Goal: Task Accomplishment & Management: Use online tool/utility

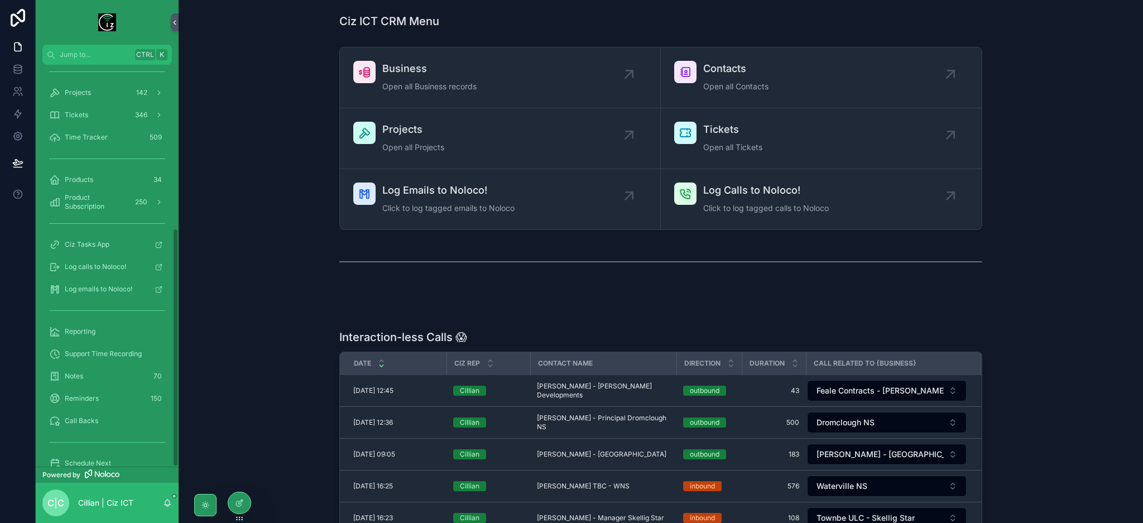
scroll to position [276, 0]
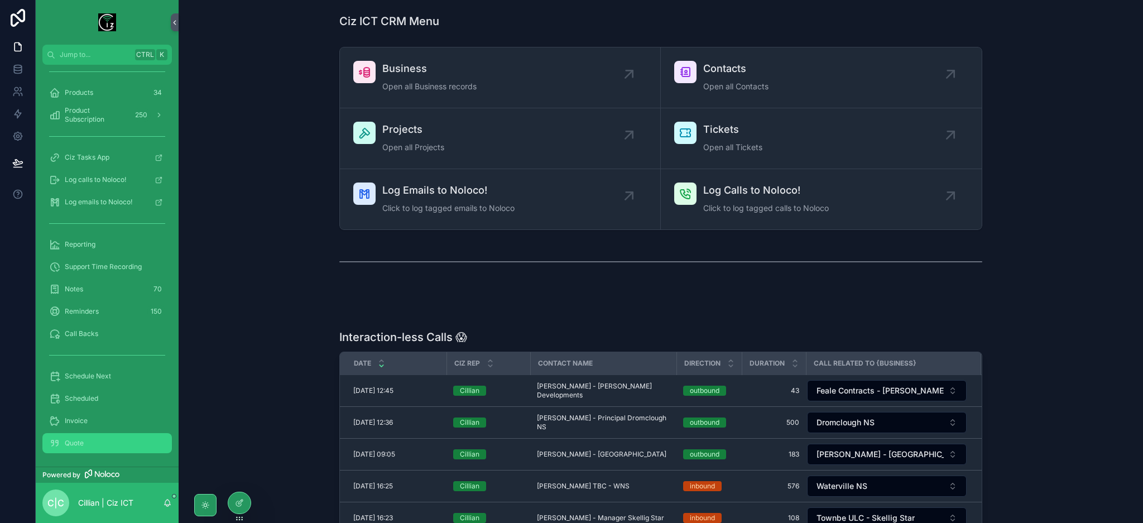
click at [102, 438] on div "Quote" at bounding box center [107, 443] width 116 height 18
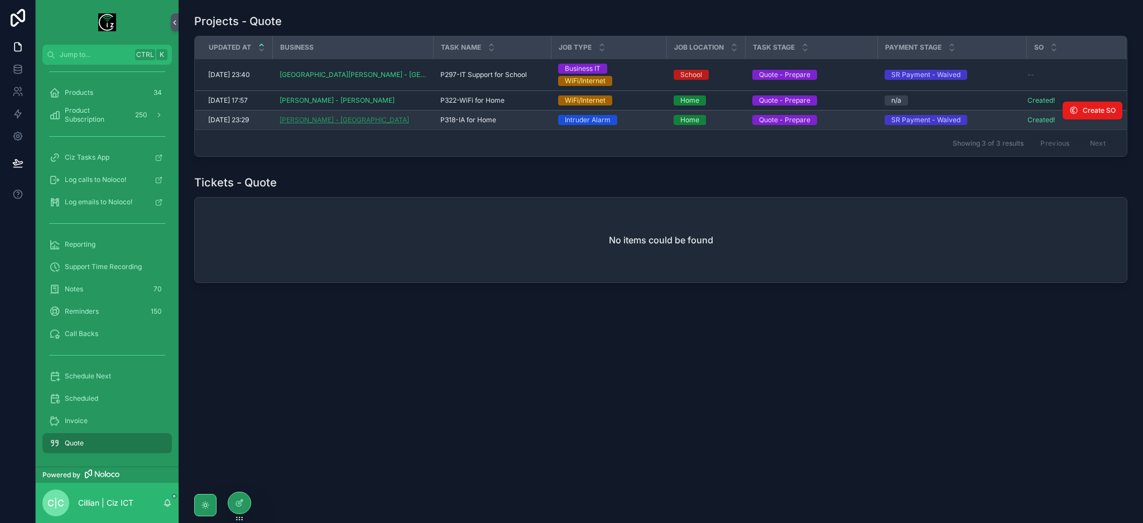
click at [338, 122] on span "[PERSON_NAME] - [GEOGRAPHIC_DATA]" at bounding box center [344, 120] width 129 height 9
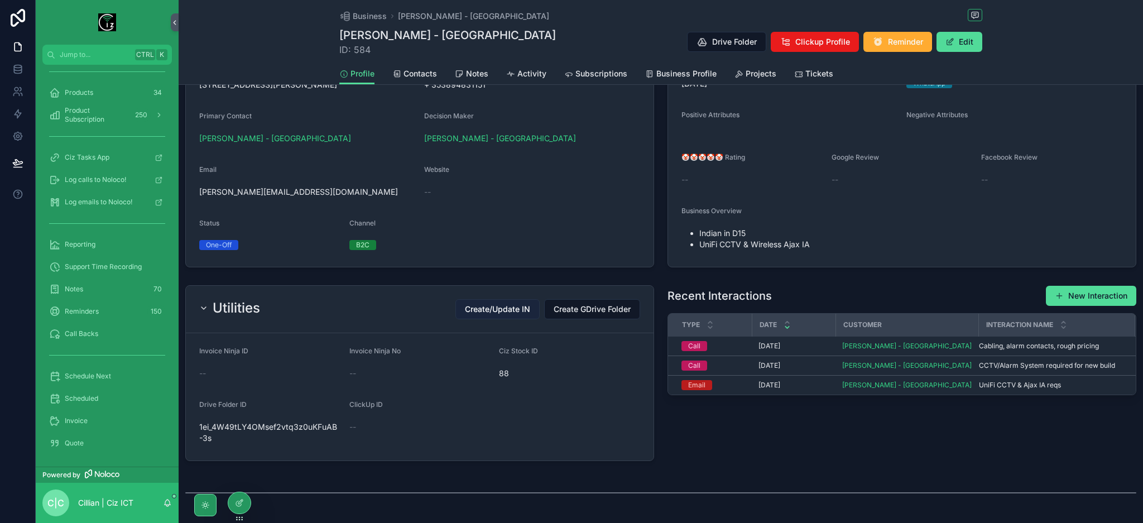
scroll to position [297, 0]
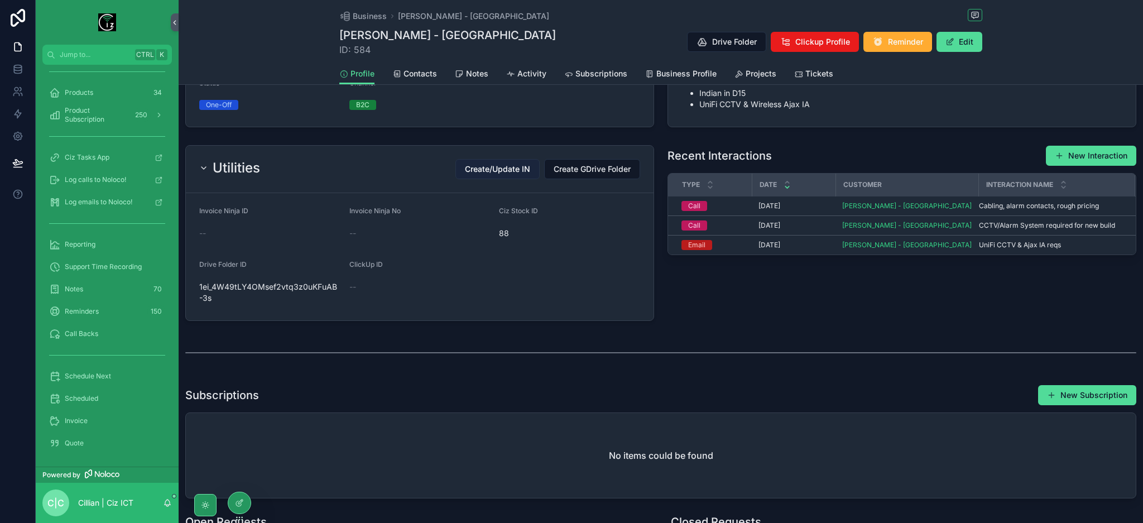
click at [494, 167] on span "Create/Update IN" at bounding box center [497, 169] width 65 height 11
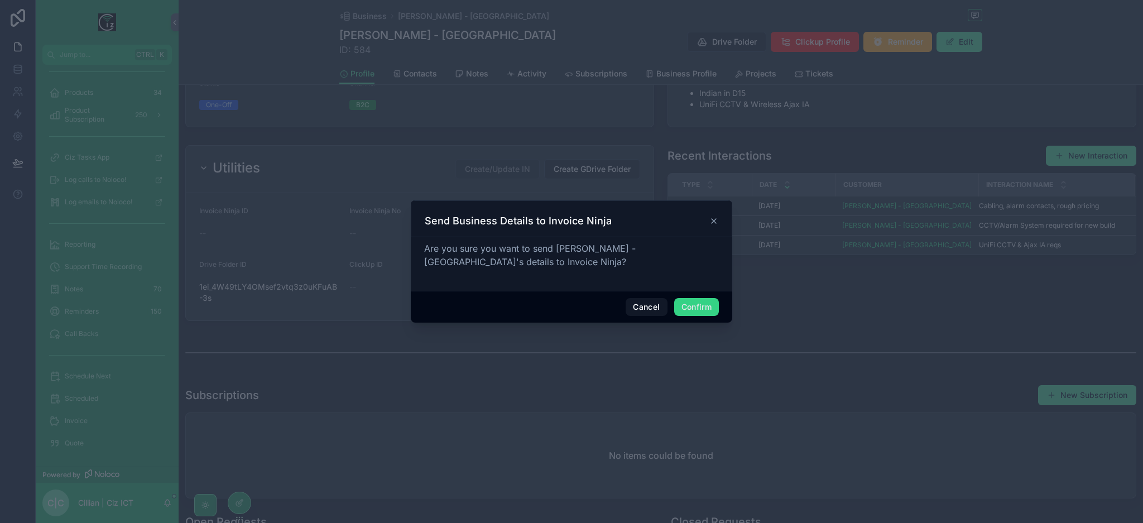
click at [711, 311] on button "Confirm" at bounding box center [696, 307] width 45 height 18
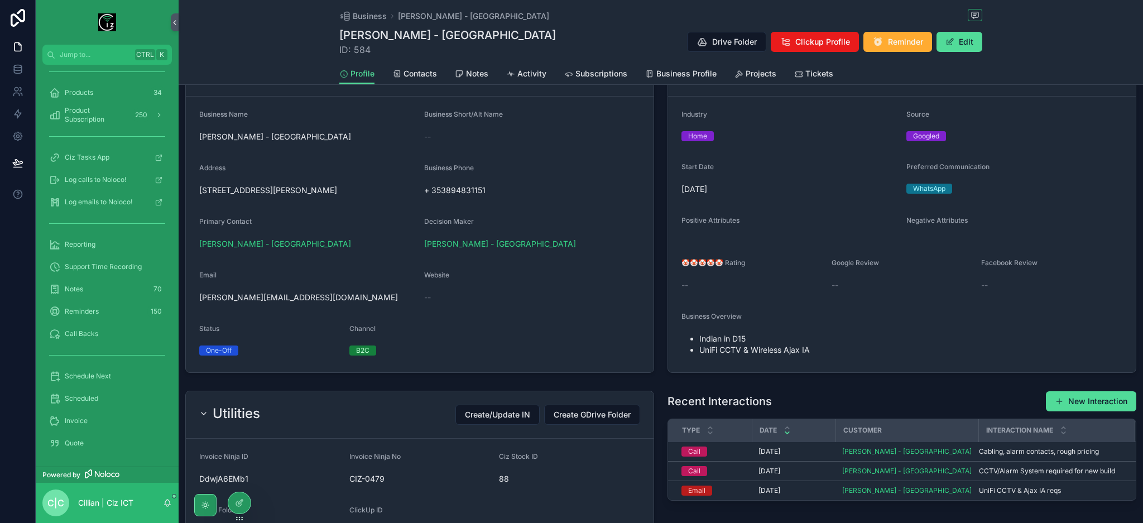
scroll to position [0, 0]
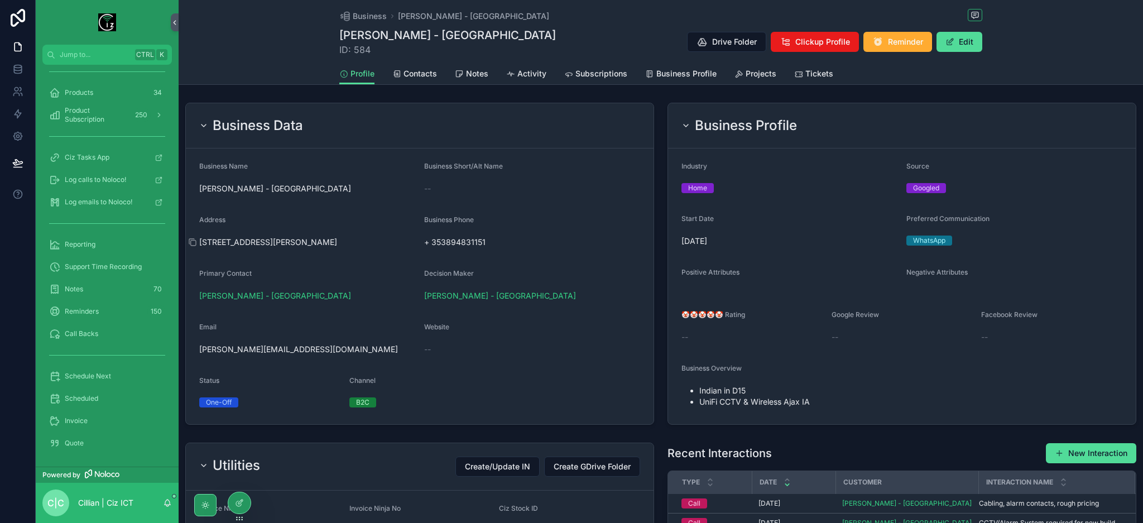
drag, startPoint x: 335, startPoint y: 244, endPoint x: 368, endPoint y: 238, distance: 33.1
click at [368, 238] on span "[STREET_ADDRESS][PERSON_NAME]" at bounding box center [307, 242] width 216 height 11
copy span "D15 E2DY"
click at [761, 77] on span "Projects" at bounding box center [761, 73] width 31 height 11
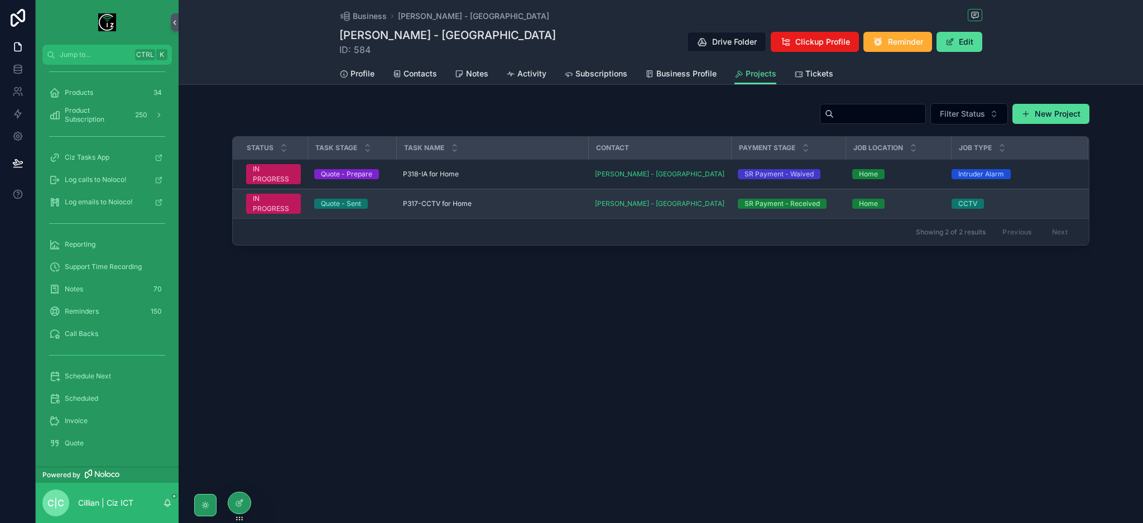
click at [483, 204] on div "P317-CCTV for Home P317-CCTV for Home" at bounding box center [492, 203] width 179 height 9
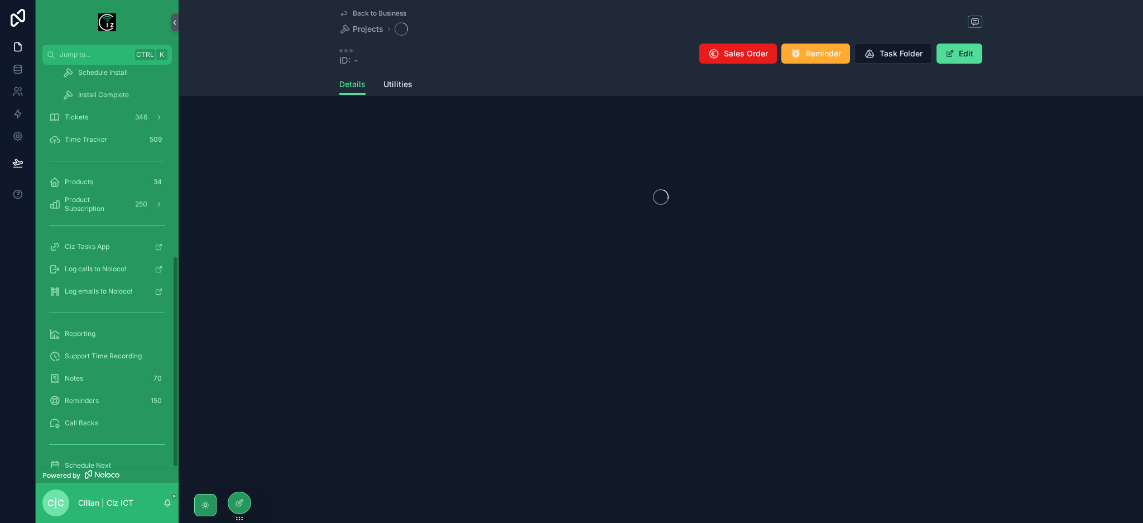
scroll to position [364, 0]
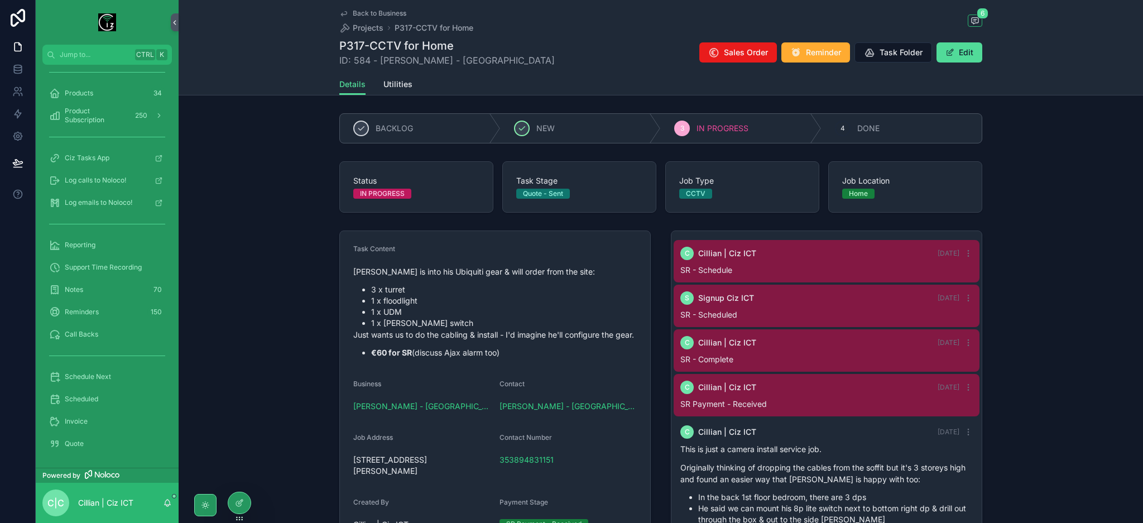
scroll to position [88, 0]
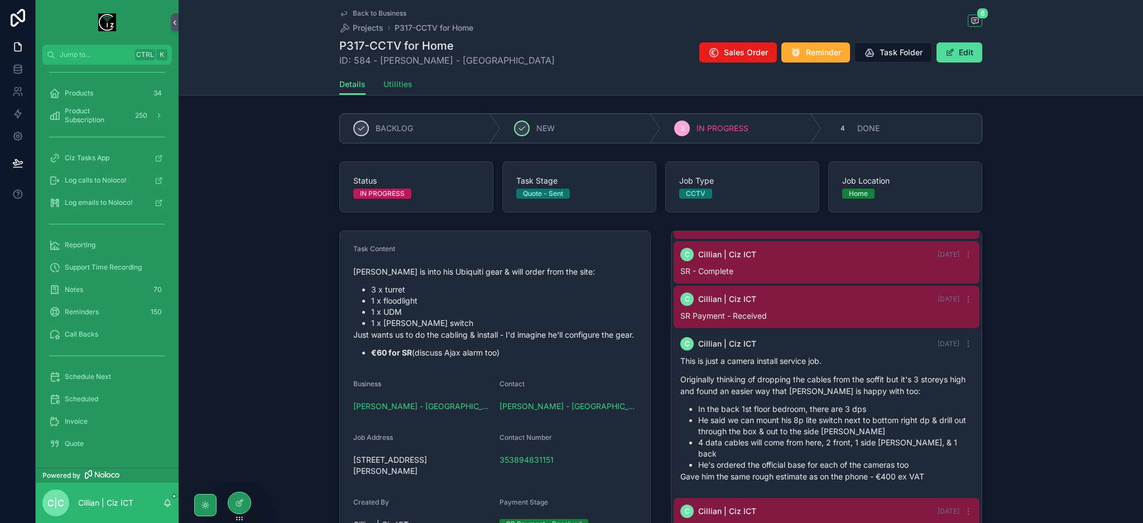
click at [391, 88] on span "Utilities" at bounding box center [397, 84] width 29 height 11
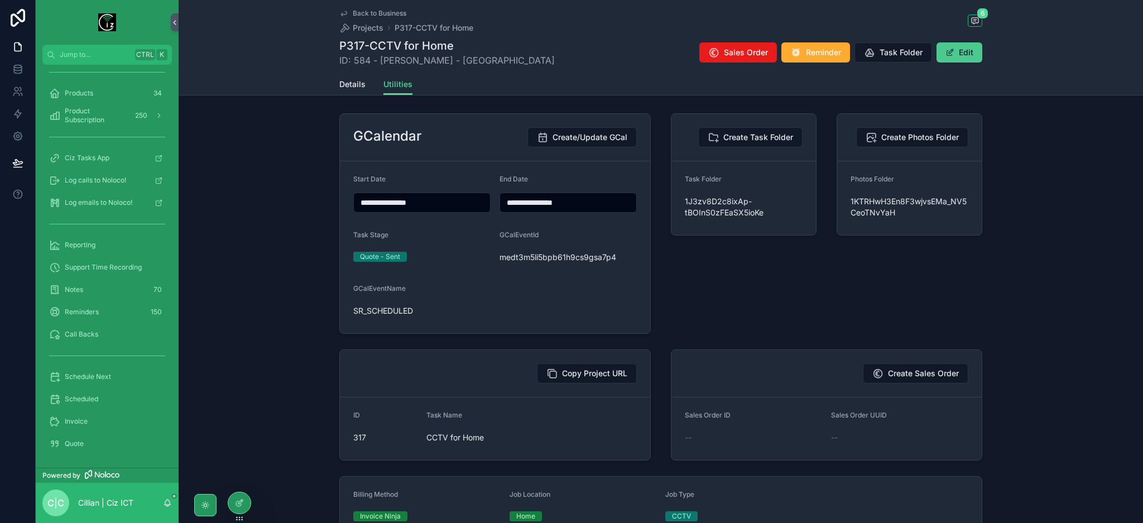
click at [968, 57] on button "Edit" at bounding box center [960, 52] width 46 height 20
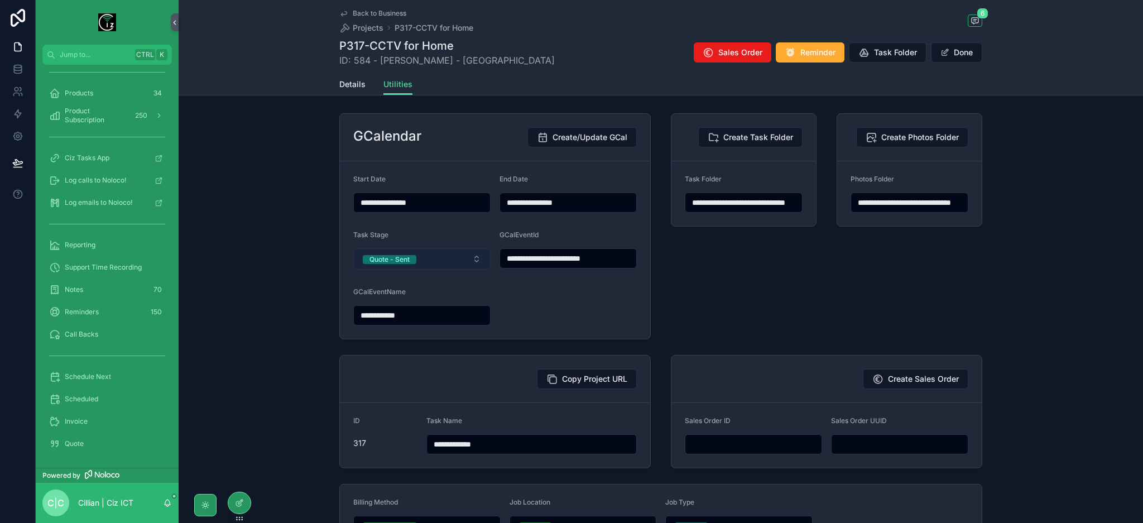
click at [433, 258] on button "Quote - Sent" at bounding box center [421, 258] width 137 height 21
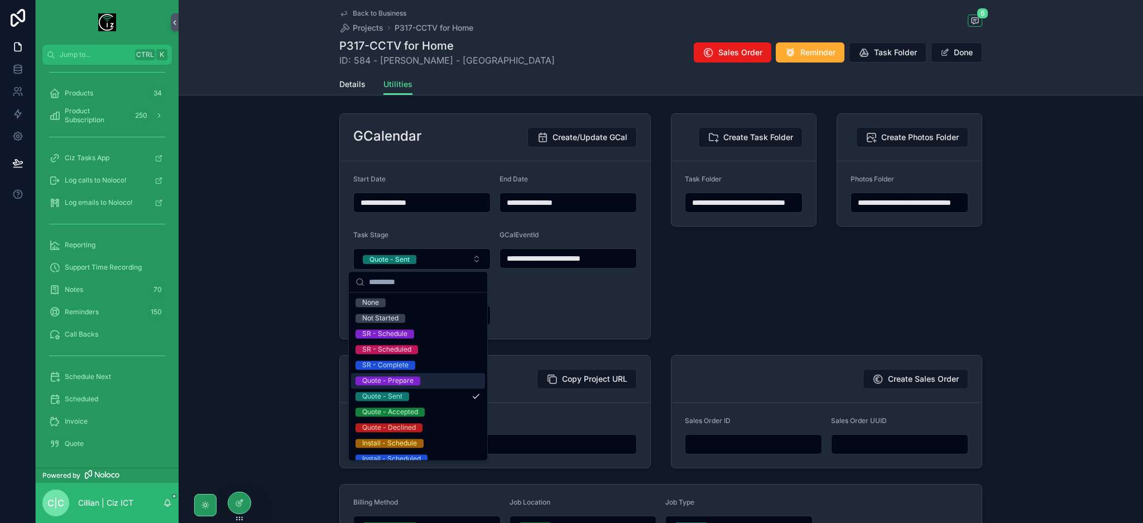
click at [430, 383] on div "Quote - Prepare" at bounding box center [418, 381] width 134 height 16
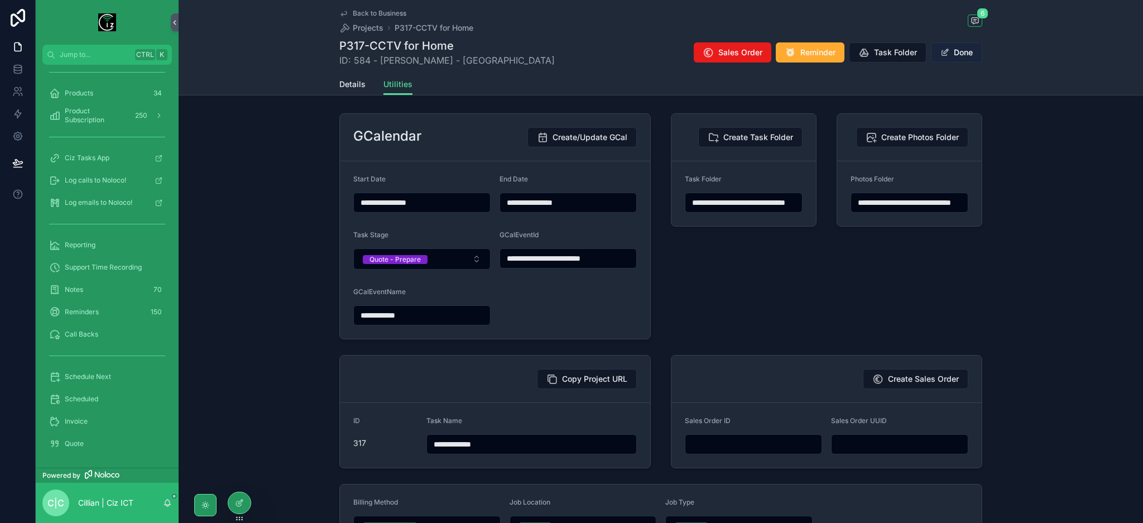
click at [961, 54] on button "Done" at bounding box center [956, 52] width 51 height 20
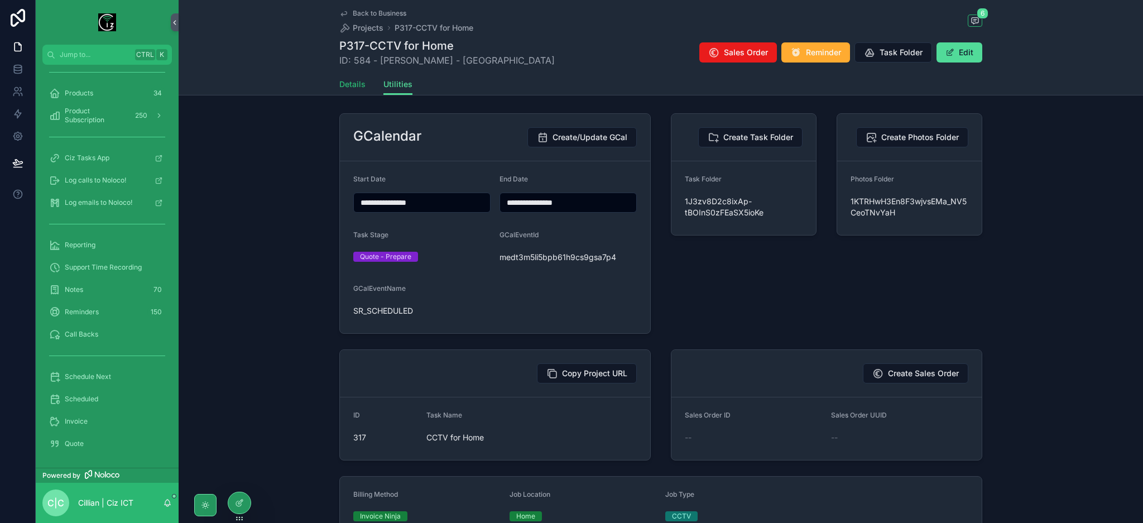
click at [340, 87] on span "Details" at bounding box center [352, 84] width 26 height 11
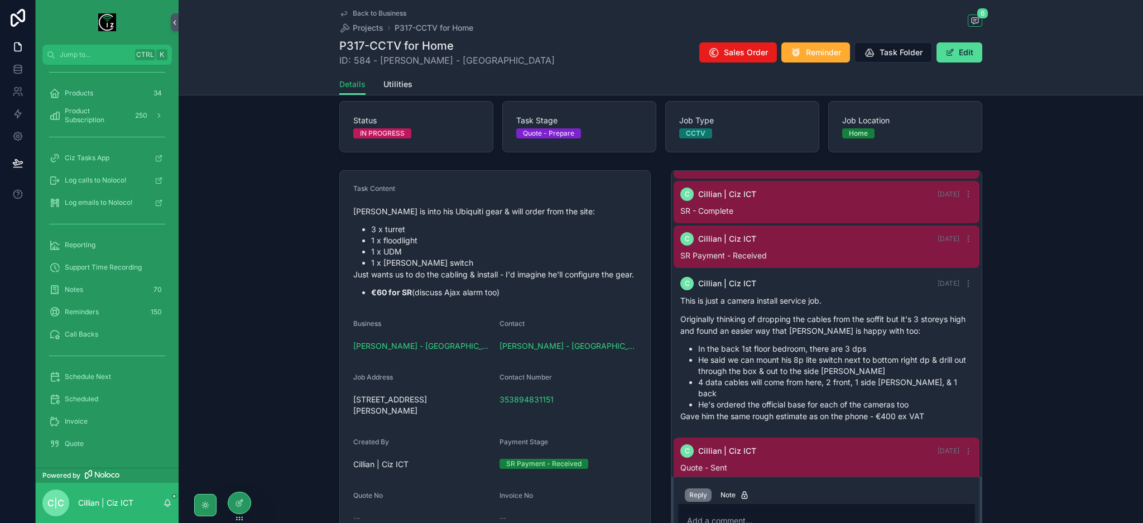
scroll to position [148, 0]
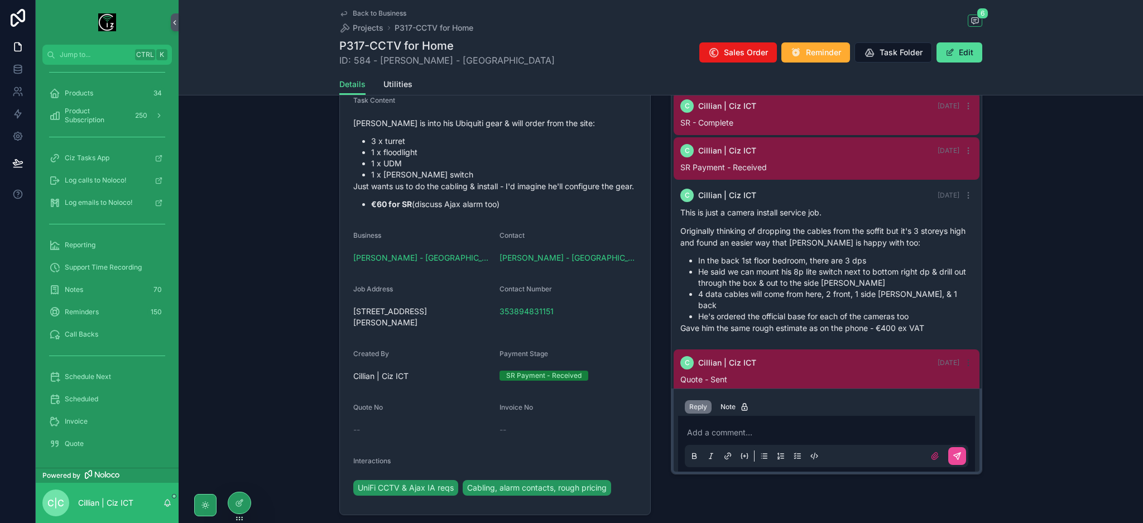
click at [964, 358] on icon "scrollable content" at bounding box center [968, 362] width 9 height 9
click at [958, 329] on span "Delete comment" at bounding box center [956, 329] width 52 height 9
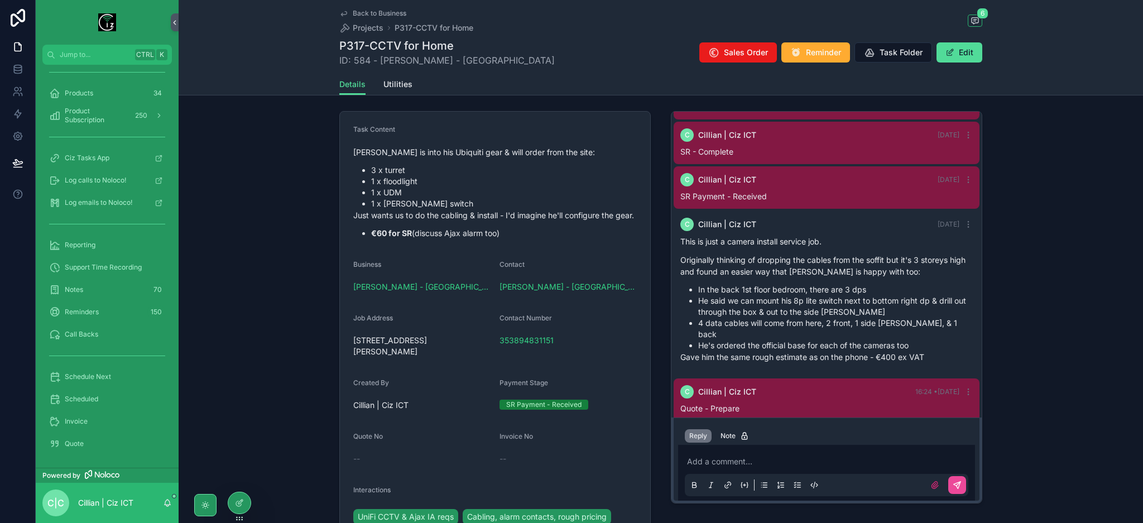
scroll to position [0, 0]
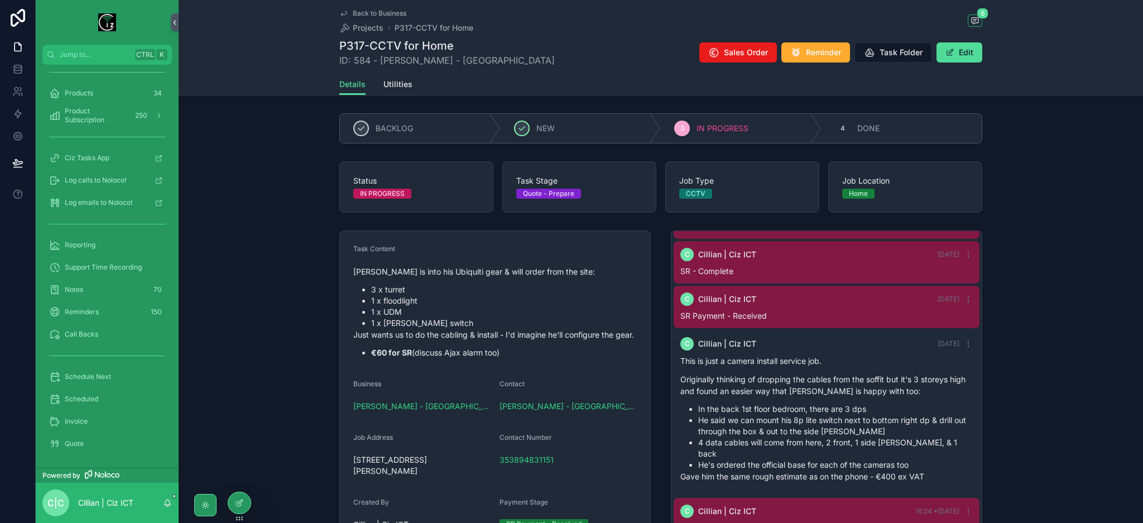
click at [353, 8] on div "Back to Business Projects P317-CCTV for Home 6 P317-CCTV for Home ID: 584 - [PE…" at bounding box center [660, 37] width 643 height 74
click at [366, 14] on span "Back to Business" at bounding box center [380, 13] width 54 height 9
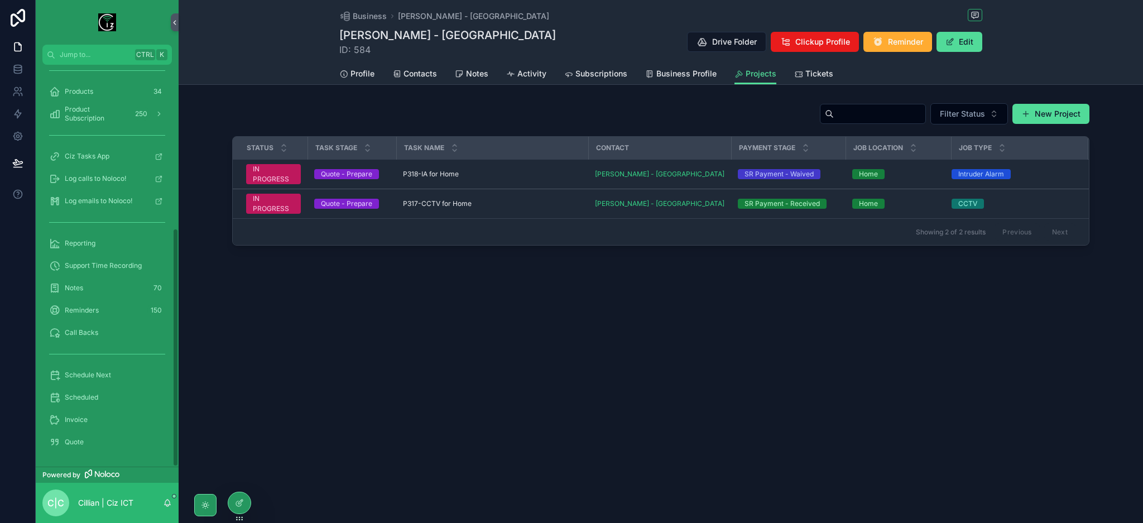
scroll to position [276, 0]
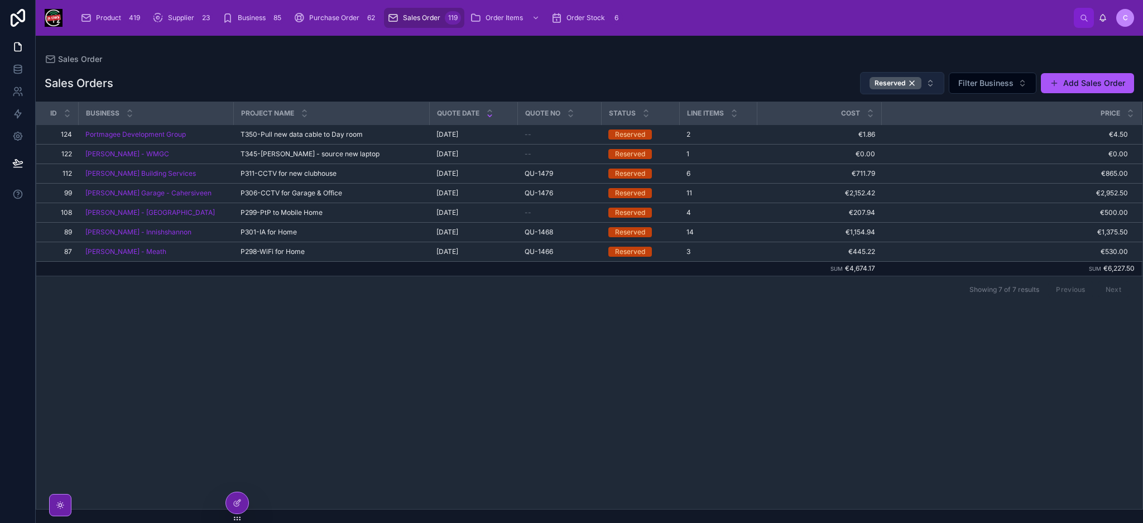
click at [938, 89] on button "Reserved" at bounding box center [902, 83] width 84 height 22
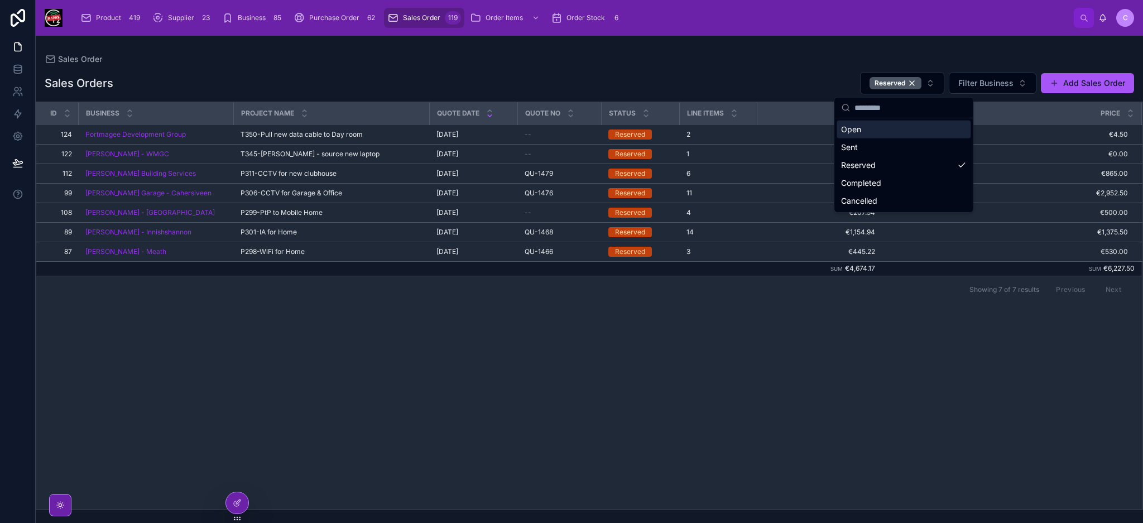
click at [891, 130] on div "Open" at bounding box center [904, 130] width 134 height 18
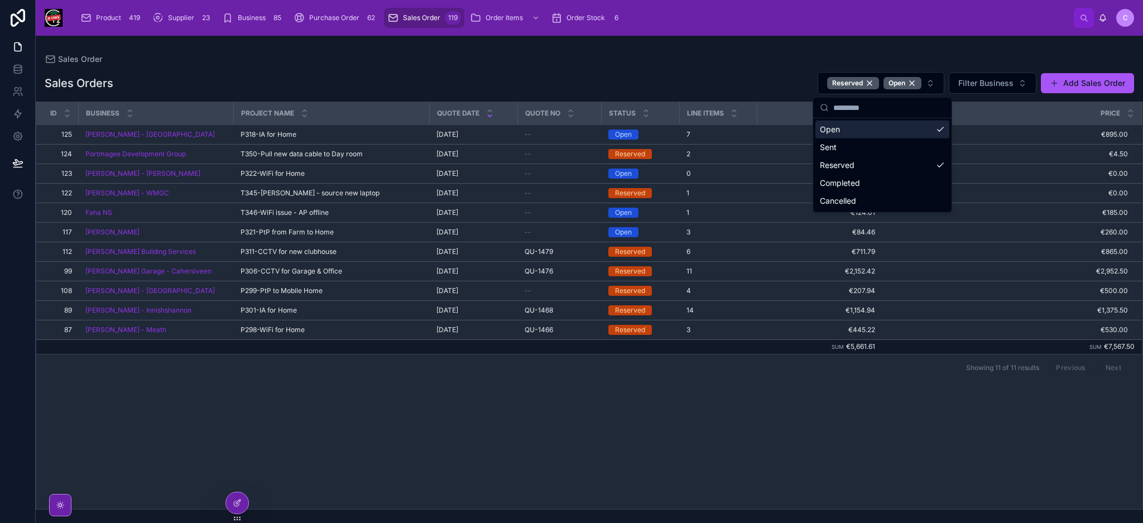
click at [669, 61] on div "Sales Order" at bounding box center [589, 59] width 1089 height 11
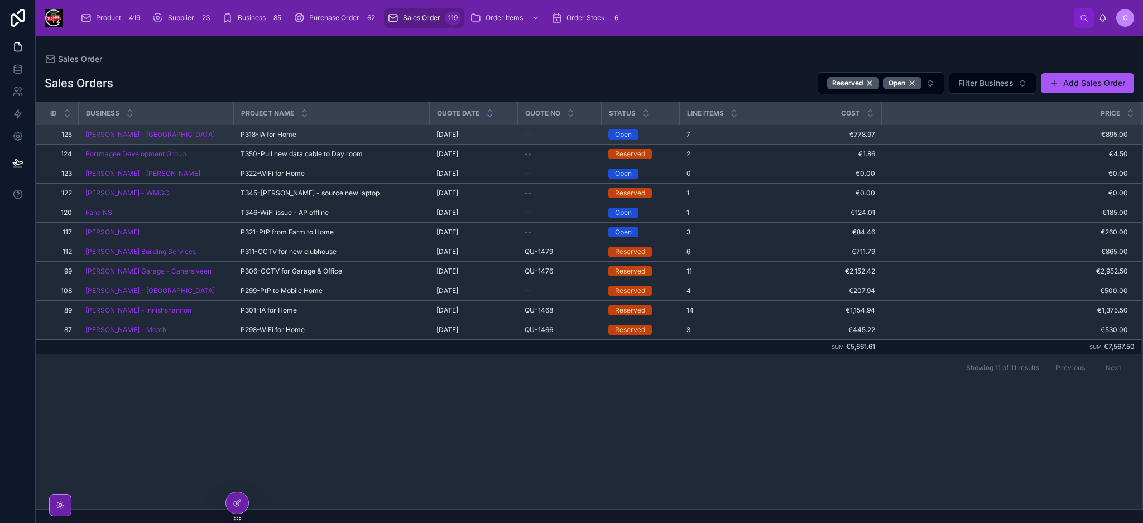
click at [346, 134] on div "P318-IA for Home P318-IA for Home" at bounding box center [332, 134] width 183 height 9
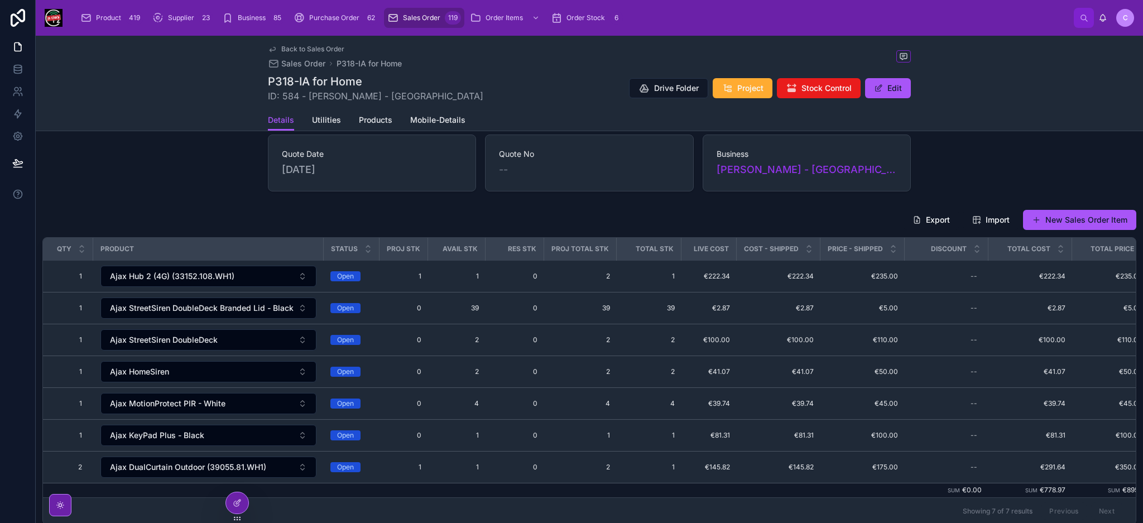
scroll to position [148, 0]
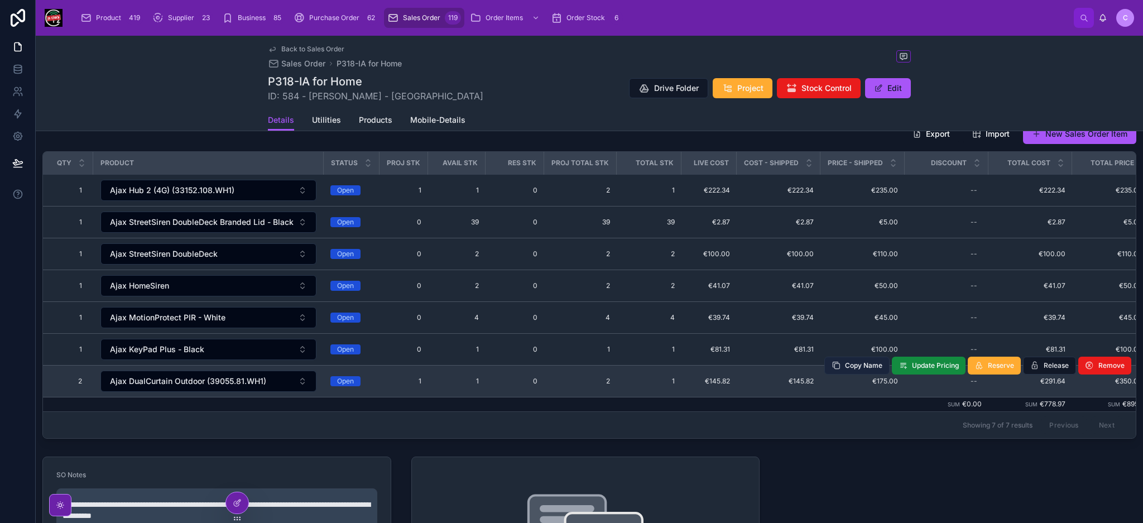
click at [857, 370] on button "Copy Name" at bounding box center [856, 366] width 65 height 18
